Goal: Transaction & Acquisition: Purchase product/service

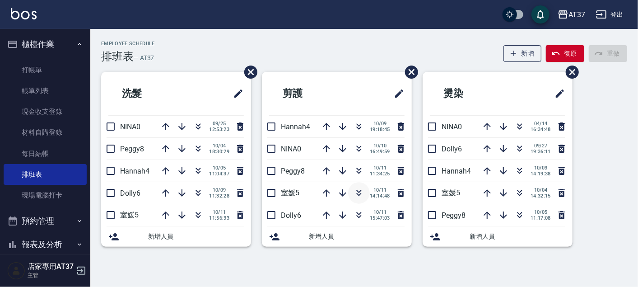
click at [359, 191] on icon "button" at bounding box center [359, 191] width 5 height 3
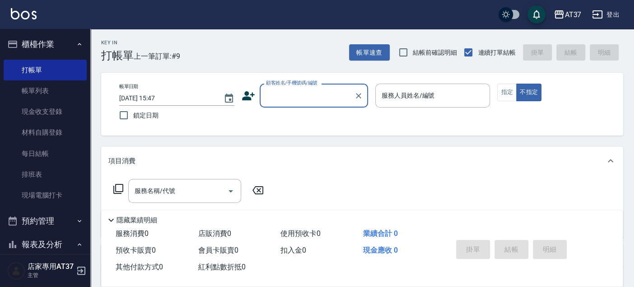
click at [288, 97] on input "顧客姓名/手機號碼/編號" at bounding box center [307, 96] width 87 height 16
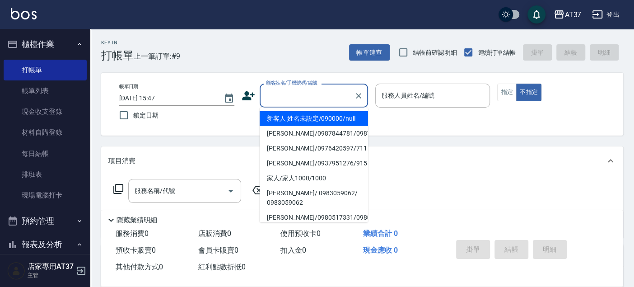
click at [299, 116] on li "新客人 姓名未設定/090000/null" at bounding box center [314, 118] width 108 height 15
type input "新客人 姓名未設定/090000/null"
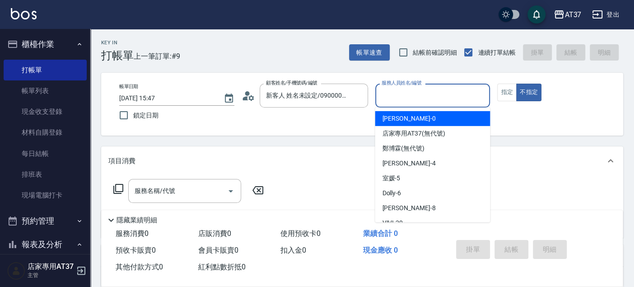
click at [393, 93] on input "服務人員姓名/編號" at bounding box center [432, 96] width 107 height 16
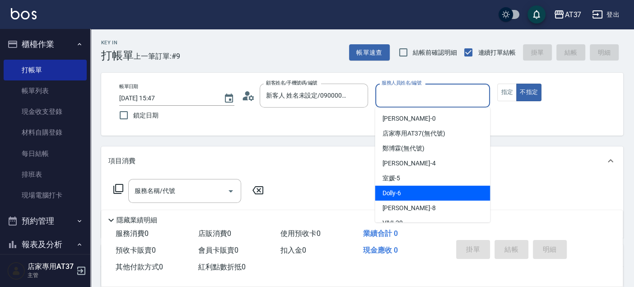
click at [415, 186] on div "Dolly -6" at bounding box center [432, 193] width 115 height 15
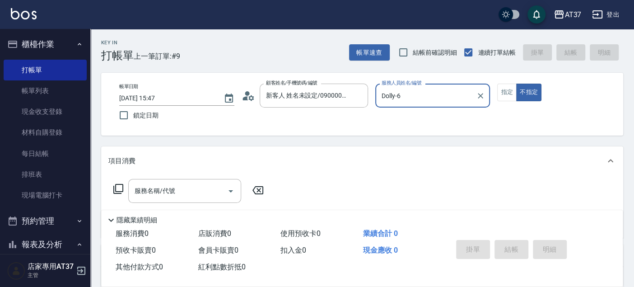
click at [419, 101] on input "Dolly-6" at bounding box center [425, 96] width 93 height 16
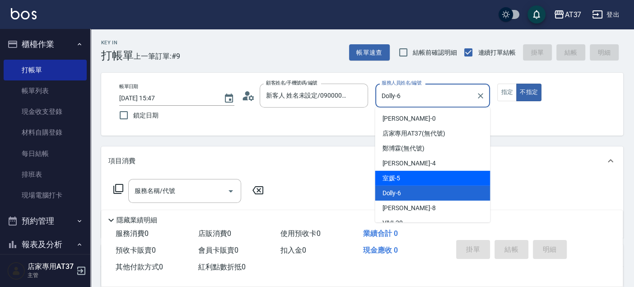
click at [423, 181] on div "室媛 -5" at bounding box center [432, 178] width 115 height 15
type input "室媛-5"
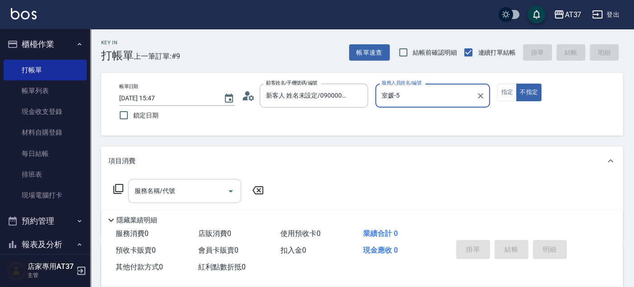
click at [194, 196] on input "服務名稱/代號" at bounding box center [177, 191] width 91 height 16
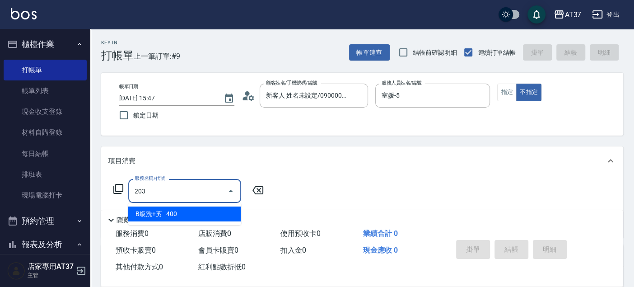
type input "B級洗+剪(203)"
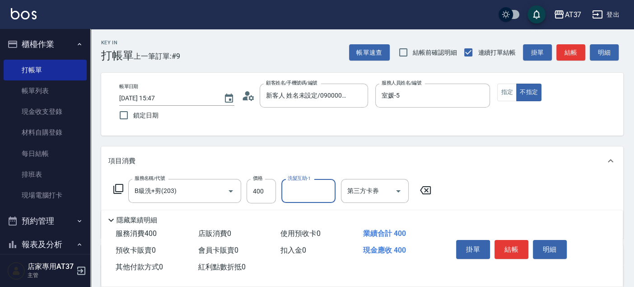
click at [564, 51] on button "結帳" at bounding box center [570, 52] width 29 height 17
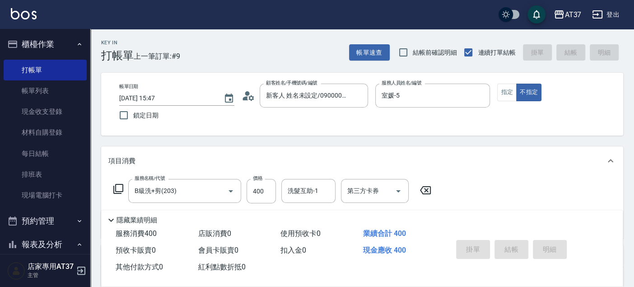
type input "[DATE] 17:56"
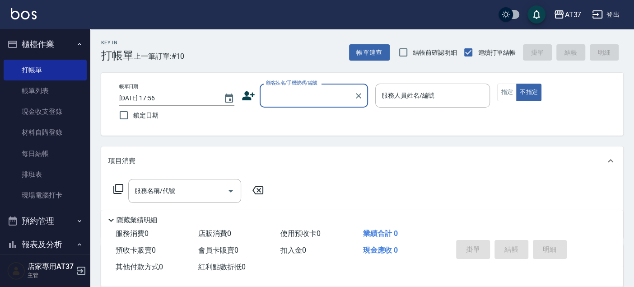
click at [288, 96] on input "顧客姓名/手機號碼/編號" at bounding box center [307, 96] width 87 height 16
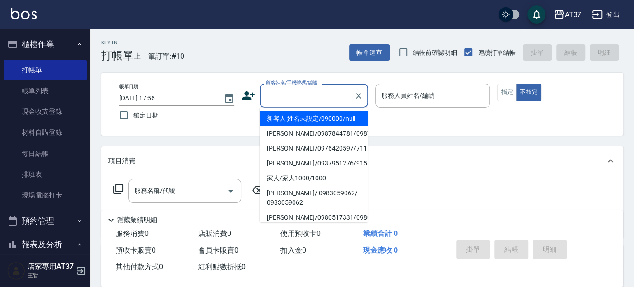
click at [298, 117] on li "新客人 姓名未設定/090000/null" at bounding box center [314, 118] width 108 height 15
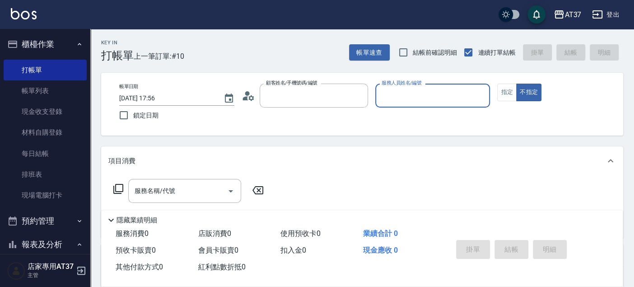
type input "新客人 姓名未設定/090000/null"
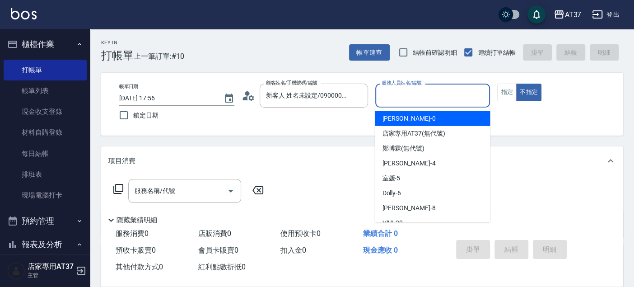
click at [401, 94] on input "服務人員姓名/編號" at bounding box center [432, 96] width 107 height 16
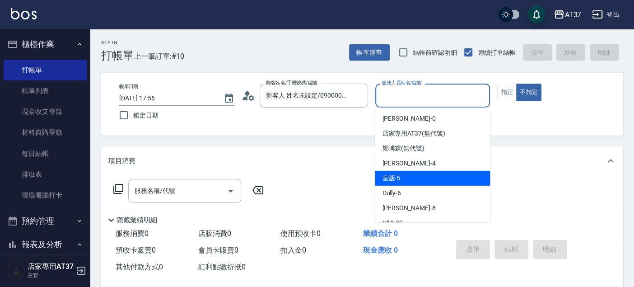
click at [418, 172] on div "室媛 -5" at bounding box center [432, 178] width 115 height 15
type input "室媛-5"
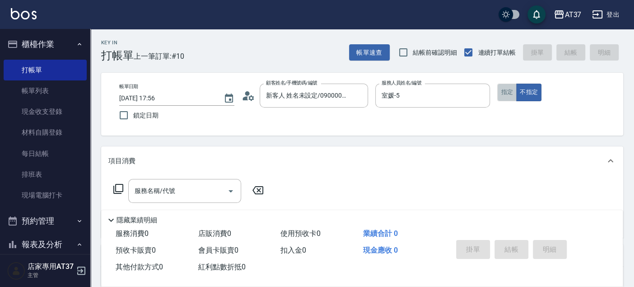
click at [503, 88] on button "指定" at bounding box center [506, 93] width 19 height 18
click at [177, 192] on input "服務名稱/代號" at bounding box center [177, 191] width 91 height 16
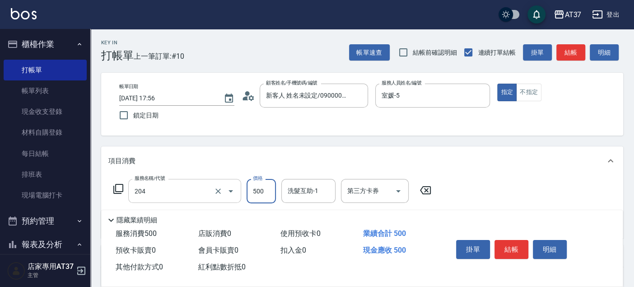
type input "A級洗+剪(204)"
drag, startPoint x: 570, startPoint y: 47, endPoint x: 570, endPoint y: 53, distance: 5.9
click at [569, 50] on button "結帳" at bounding box center [570, 52] width 29 height 17
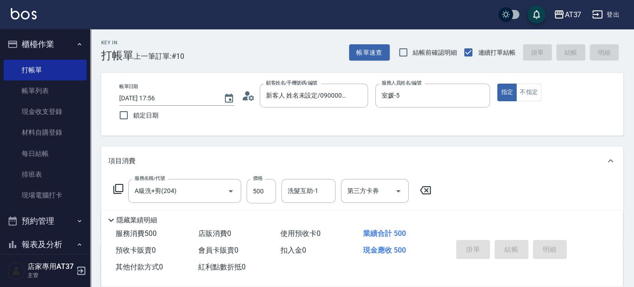
type input "[DATE] 18:13"
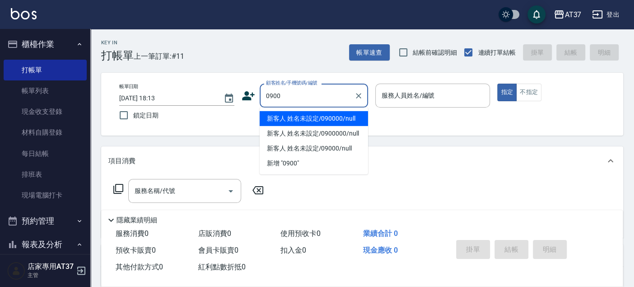
type input "新客人 姓名未設定/090000/null"
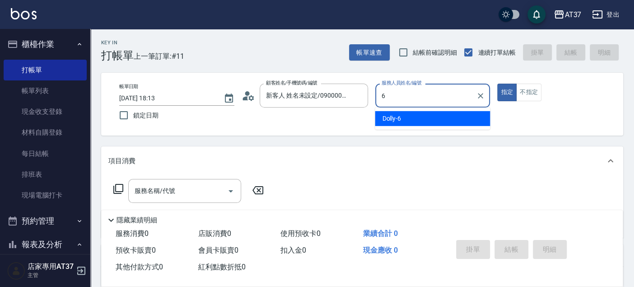
type input "Dolly-6"
type button "true"
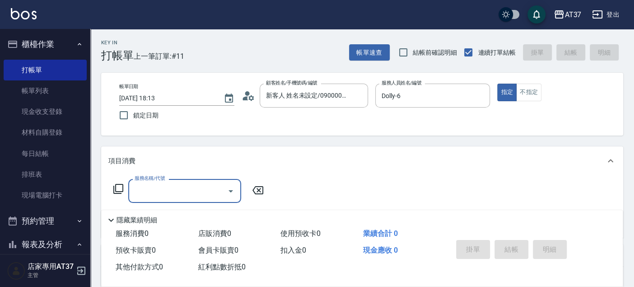
type input "新客人 姓名未設定/0900/null"
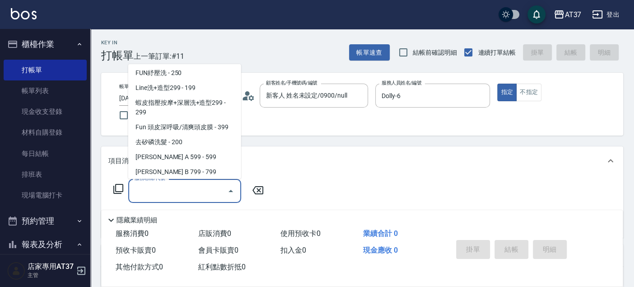
scroll to position [166, 0]
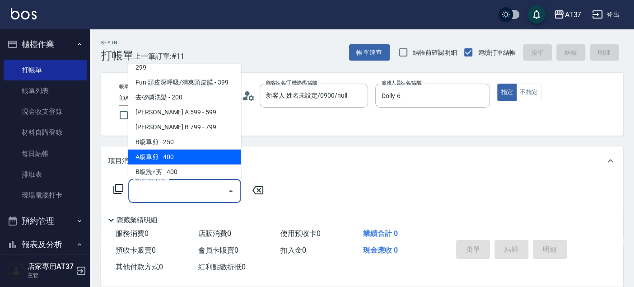
type input "A級單剪(202)"
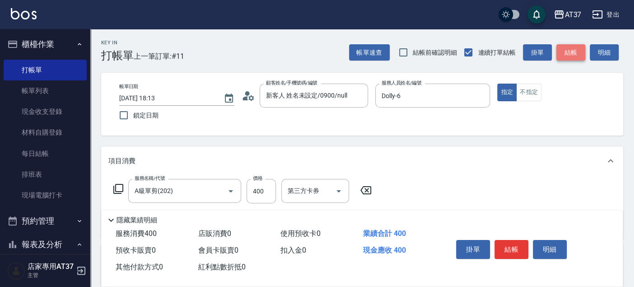
click at [581, 51] on button "結帳" at bounding box center [570, 52] width 29 height 17
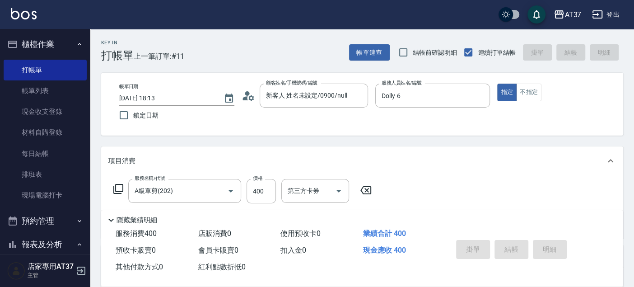
type input "[DATE] 18:15"
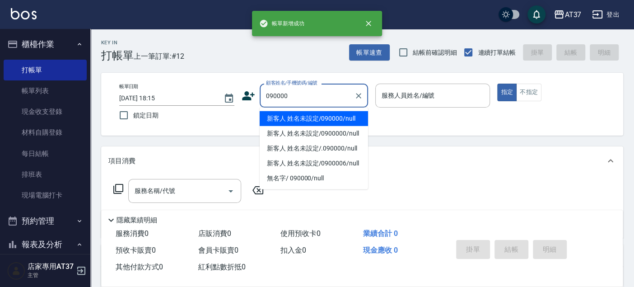
type input "新客人 姓名未設定/090000/null"
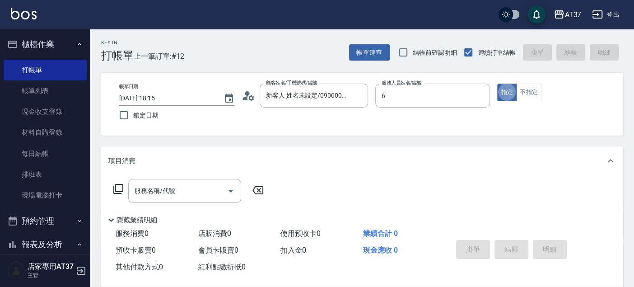
type input "Dolly-6"
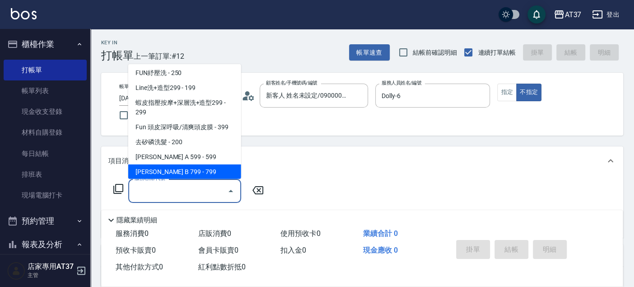
scroll to position [136, 0]
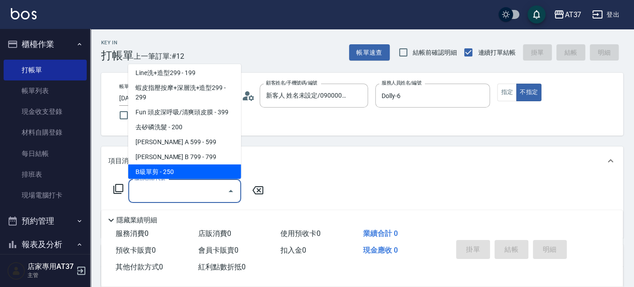
type input "B級單剪(201)"
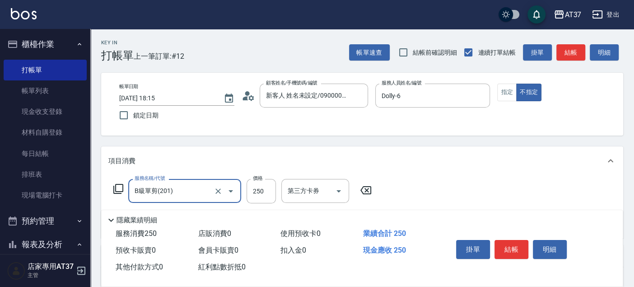
click at [570, 51] on button "結帳" at bounding box center [570, 52] width 29 height 17
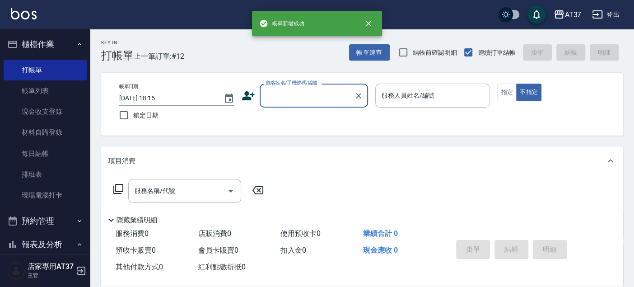
scroll to position [0, 0]
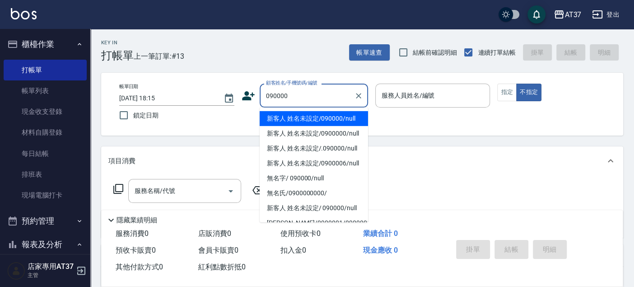
type input "新客人 姓名未設定/090000/null"
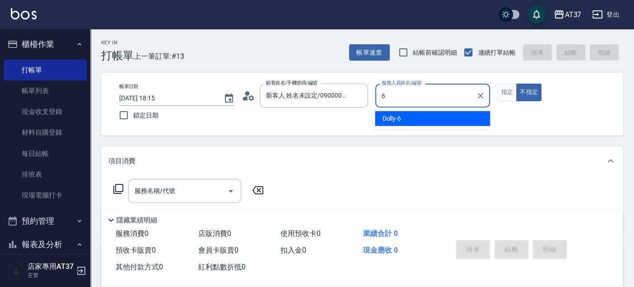
type input "6"
type button "false"
type input "Dolly-6"
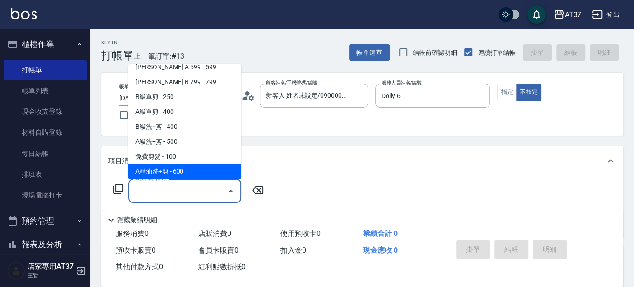
scroll to position [226, 0]
type input "B精油洗+剪(207)"
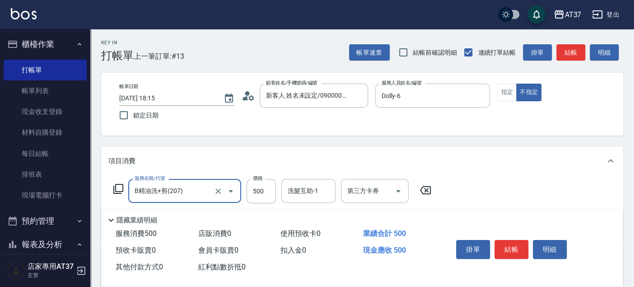
click at [570, 51] on button "結帳" at bounding box center [570, 52] width 29 height 17
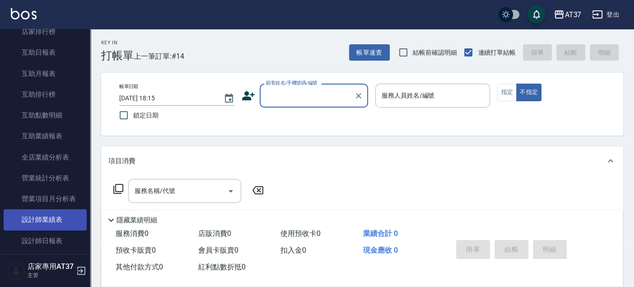
scroll to position [451, 0]
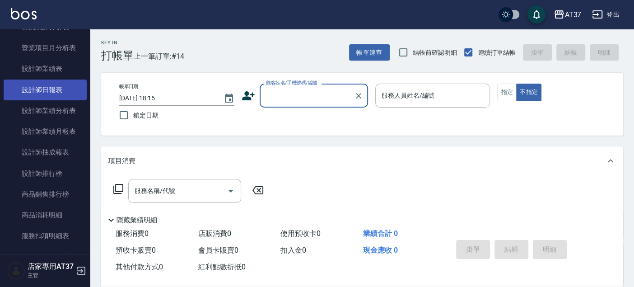
click at [71, 85] on link "設計師日報表" at bounding box center [45, 89] width 83 height 21
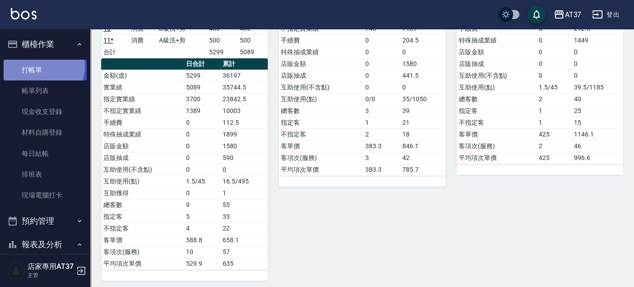
click at [42, 66] on link "打帳單" at bounding box center [45, 70] width 83 height 21
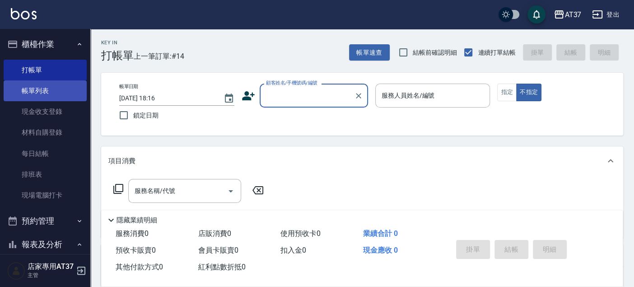
click at [50, 83] on link "帳單列表" at bounding box center [45, 90] width 83 height 21
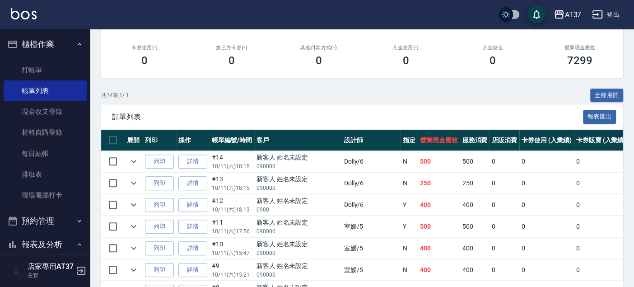
scroll to position [150, 0]
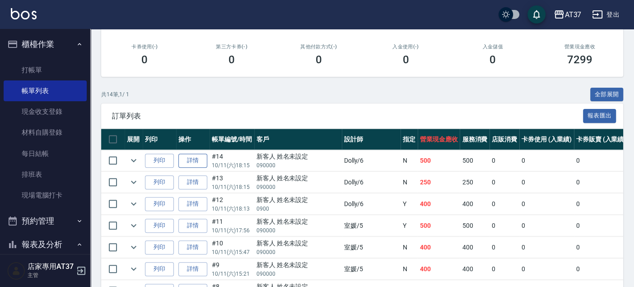
click at [195, 160] on link "詳情" at bounding box center [192, 161] width 29 height 14
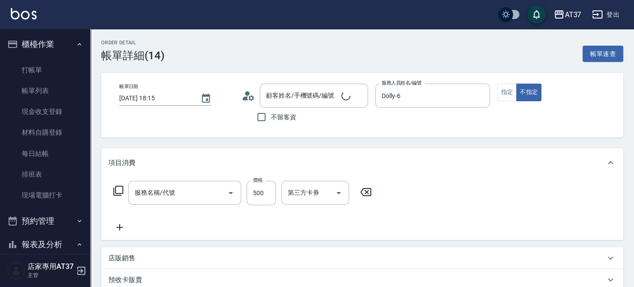
type input "[DATE] 18:15"
type input "Dolly-6"
type input "B精油洗+剪(207)"
type input "新客人 姓名未設定/090000/null"
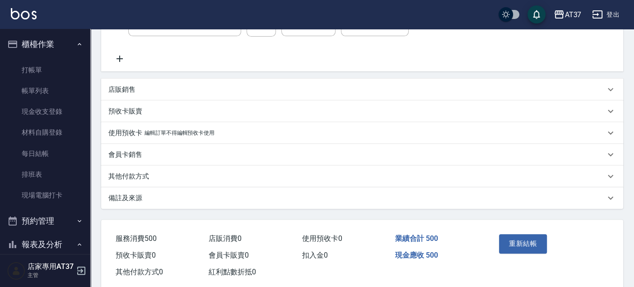
scroll to position [186, 0]
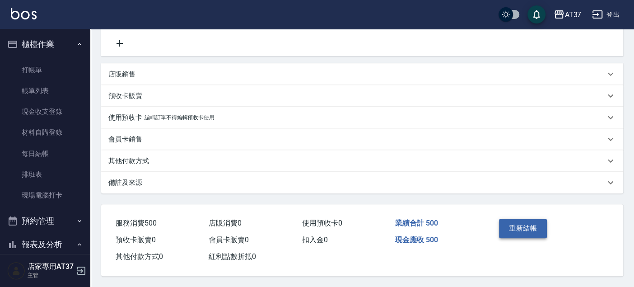
click at [521, 220] on button "重新結帳" at bounding box center [523, 228] width 48 height 19
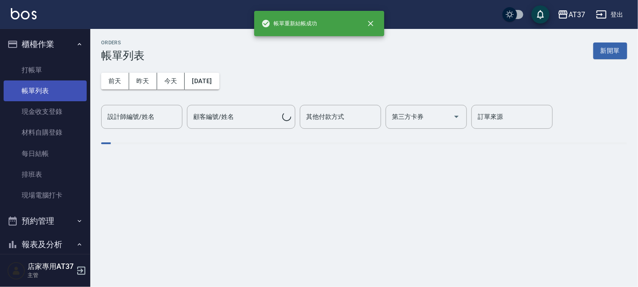
click at [37, 88] on link "帳單列表" at bounding box center [45, 90] width 83 height 21
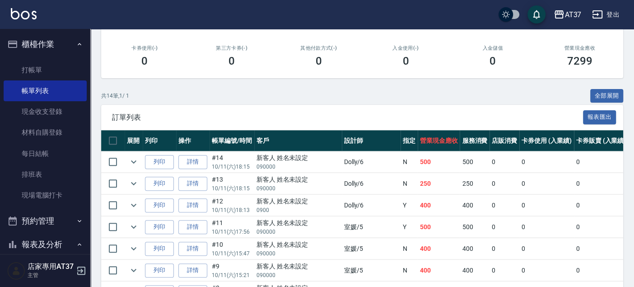
scroll to position [150, 0]
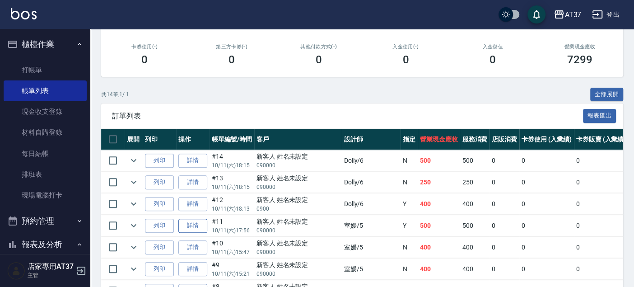
click at [191, 223] on link "詳情" at bounding box center [192, 226] width 29 height 14
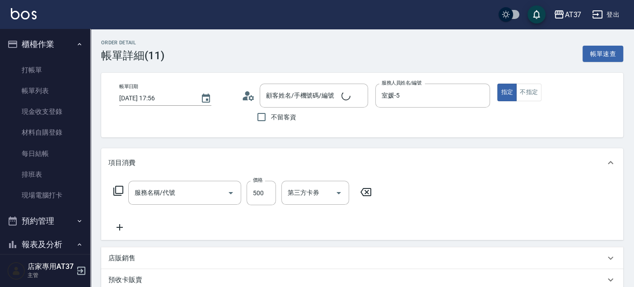
type input "[DATE] 17:56"
type input "室媛-5"
type input "A級洗+剪(204)"
type input "新客人 姓名未設定/090000/null"
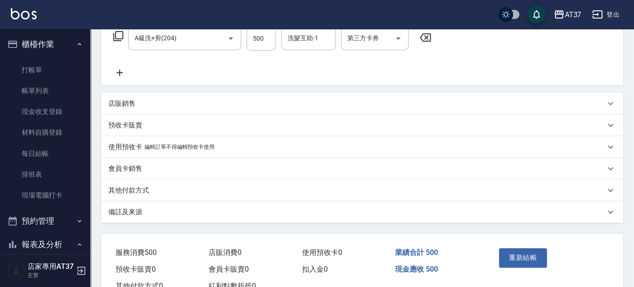
scroll to position [186, 0]
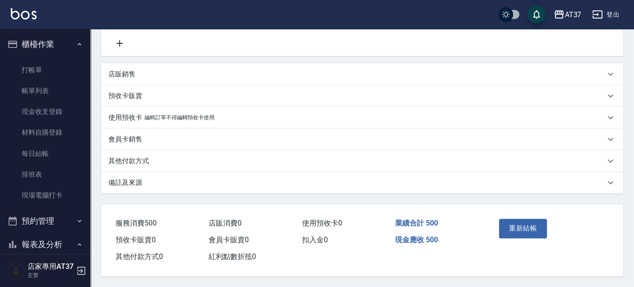
click at [119, 70] on p "店販銷售" at bounding box center [121, 74] width 27 height 9
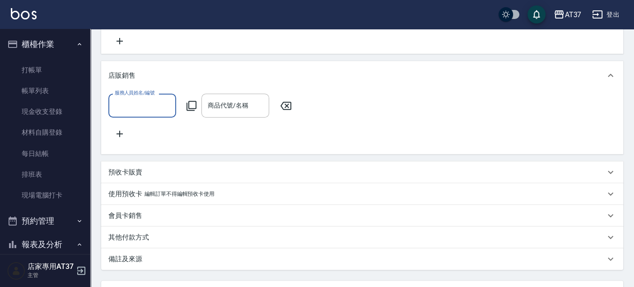
scroll to position [0, 0]
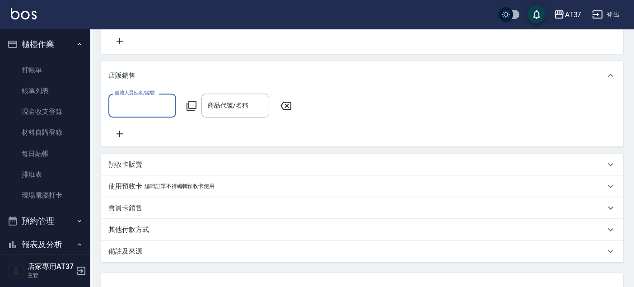
click at [154, 108] on input "服務人員姓名/編號" at bounding box center [142, 106] width 60 height 16
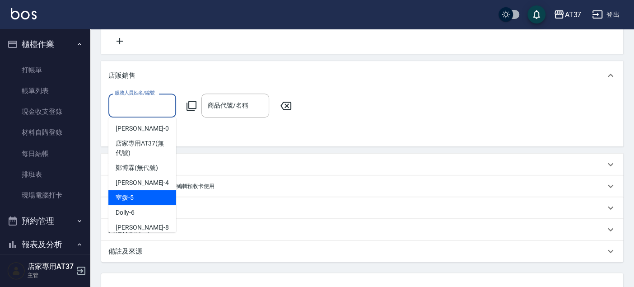
click at [144, 198] on div "室媛 -5" at bounding box center [142, 197] width 68 height 15
type input "室媛-5"
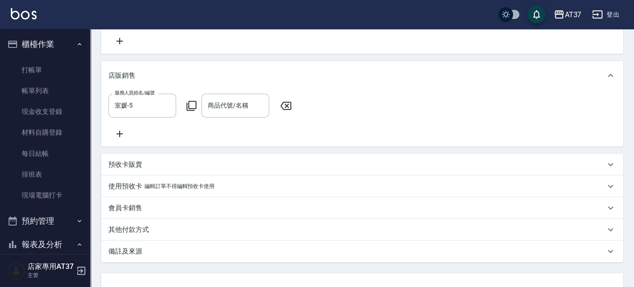
click at [191, 106] on icon at bounding box center [191, 105] width 11 height 11
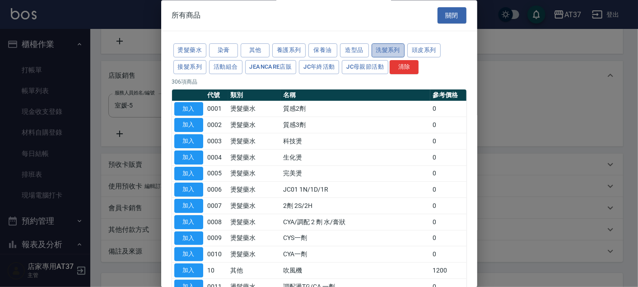
click at [384, 50] on button "洗髮系列" at bounding box center [388, 51] width 33 height 14
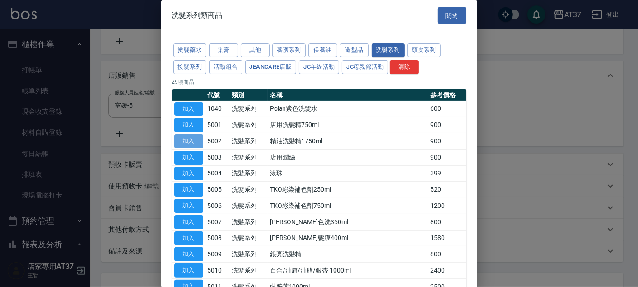
click at [195, 136] on button "加入" at bounding box center [188, 142] width 29 height 14
type input "精油洗髮精1750ml"
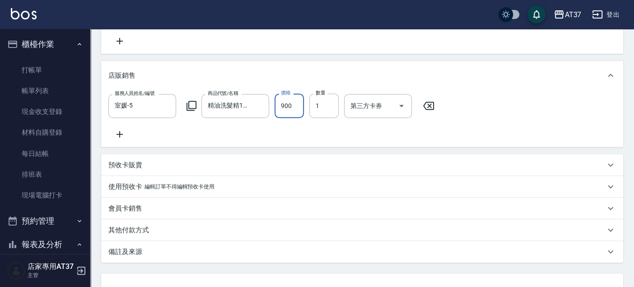
click at [286, 100] on input "900" at bounding box center [289, 105] width 29 height 24
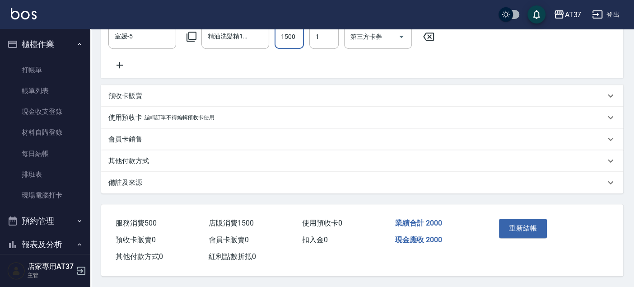
scroll to position [215, 0]
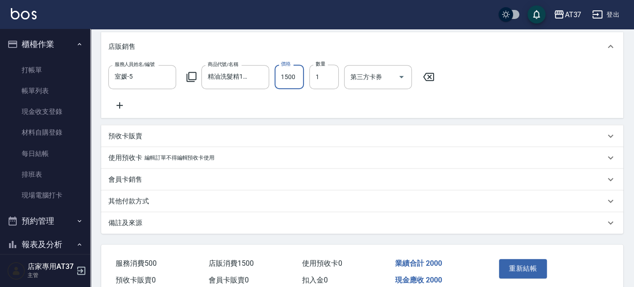
type input "1500"
click at [190, 77] on icon at bounding box center [191, 76] width 11 height 11
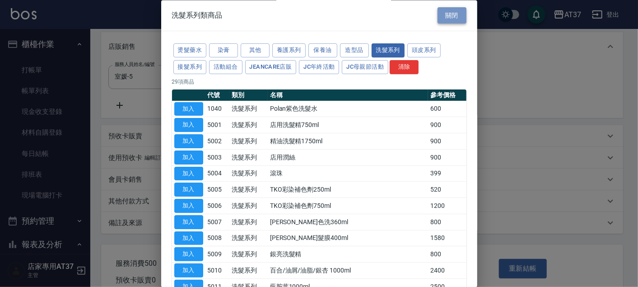
click at [453, 10] on button "關閉" at bounding box center [451, 15] width 29 height 17
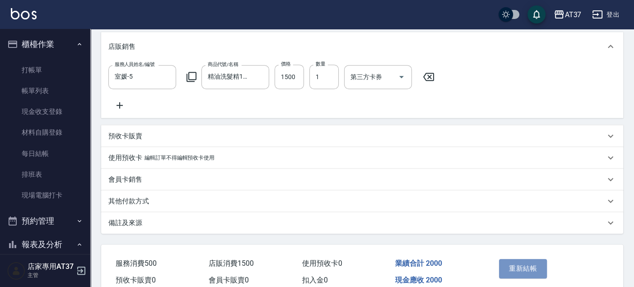
drag, startPoint x: 521, startPoint y: 276, endPoint x: 547, endPoint y: 264, distance: 28.5
click at [521, 276] on button "重新結帳" at bounding box center [523, 268] width 48 height 19
